Goal: Find specific page/section: Find specific page/section

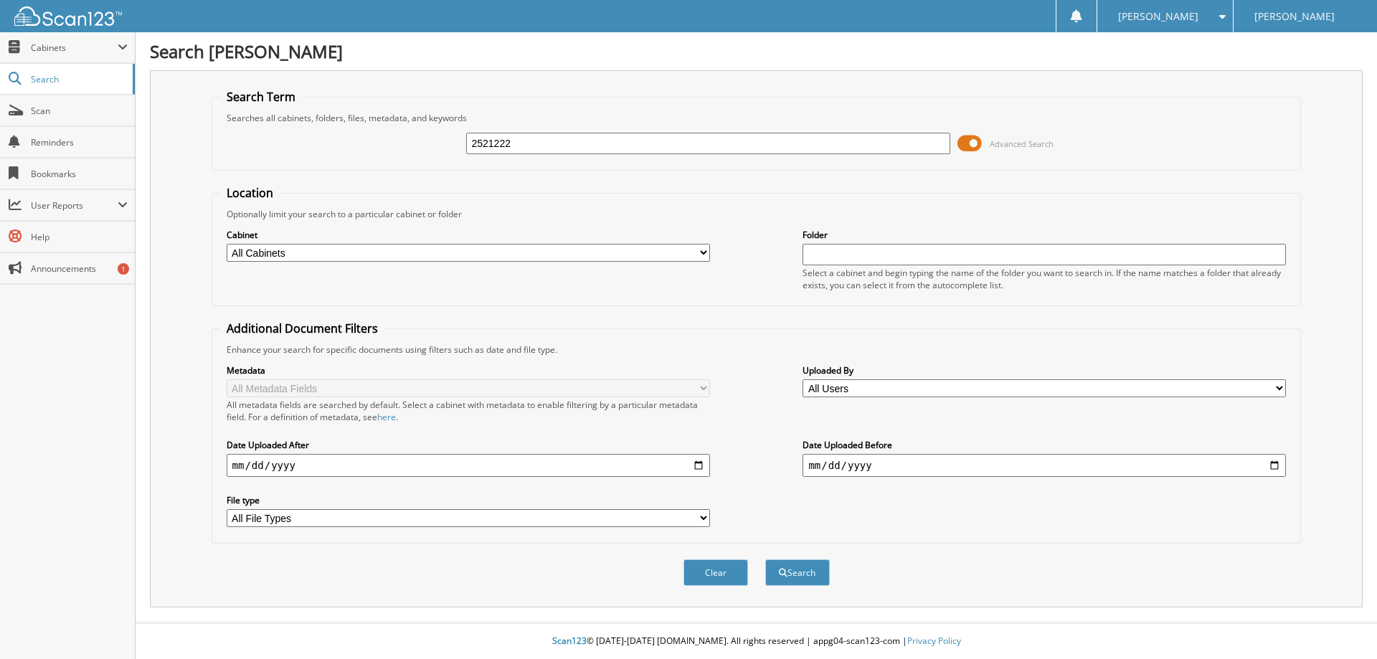
type input "2521222"
click at [765, 559] on button "Search" at bounding box center [797, 572] width 65 height 27
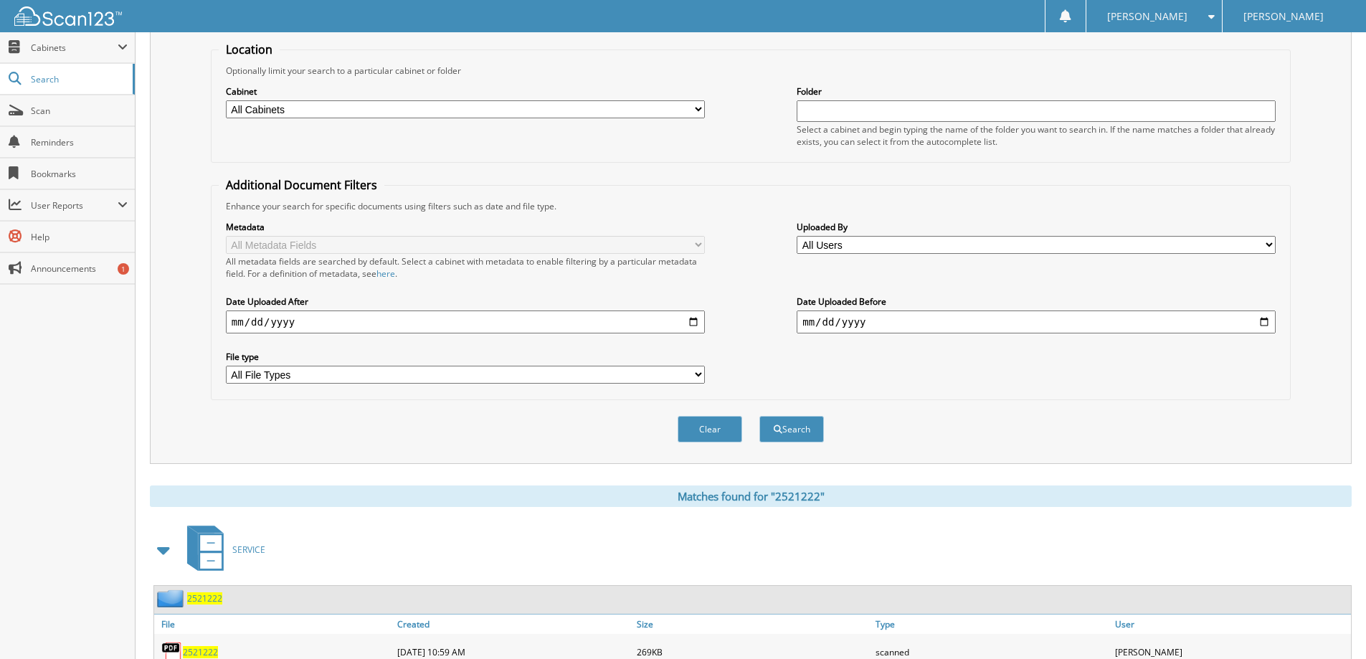
scroll to position [199, 0]
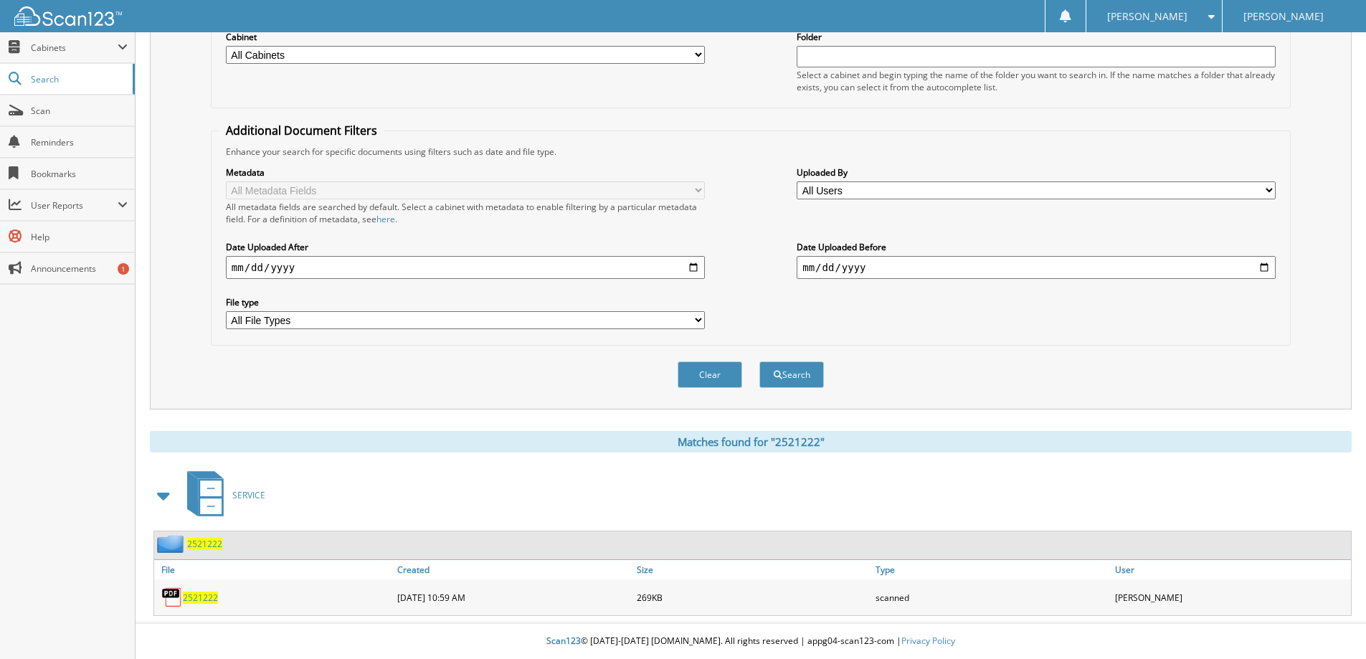
click at [205, 600] on span "2521222" at bounding box center [200, 598] width 35 height 12
